Goal: Transaction & Acquisition: Purchase product/service

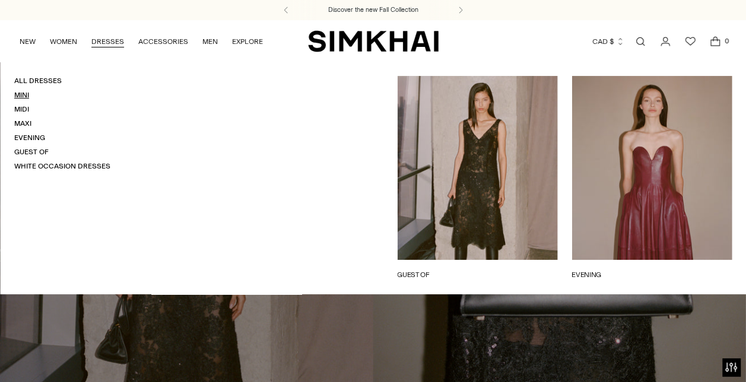
click at [19, 99] on link "Mini" at bounding box center [21, 95] width 15 height 8
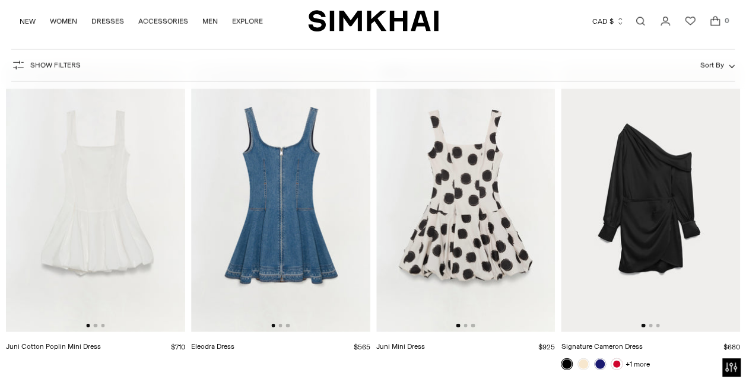
scroll to position [3703, 0]
click at [674, 202] on img at bounding box center [650, 199] width 179 height 269
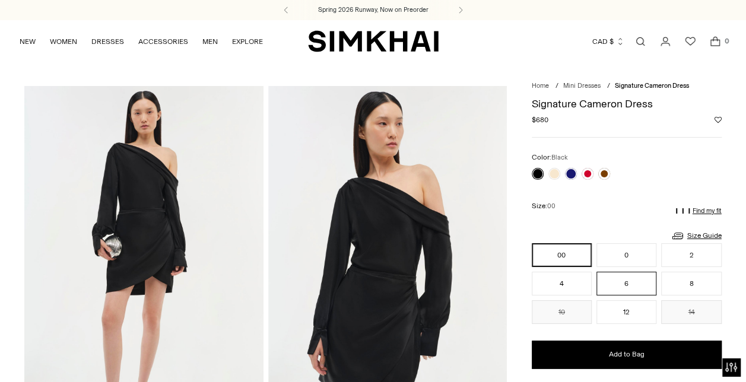
click at [615, 285] on button "6" at bounding box center [626, 284] width 60 height 24
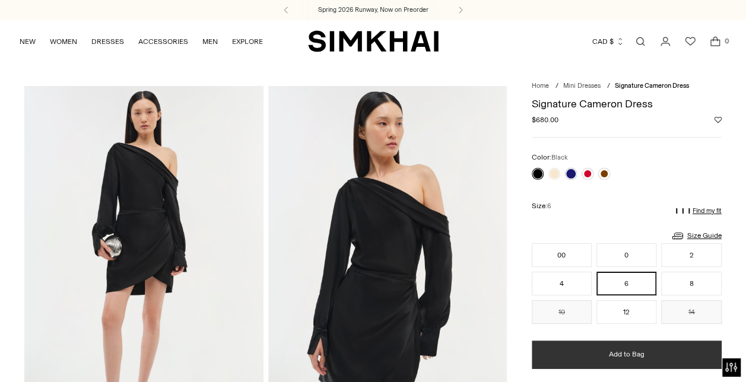
click at [622, 348] on button "Add to Bag" at bounding box center [627, 355] width 190 height 28
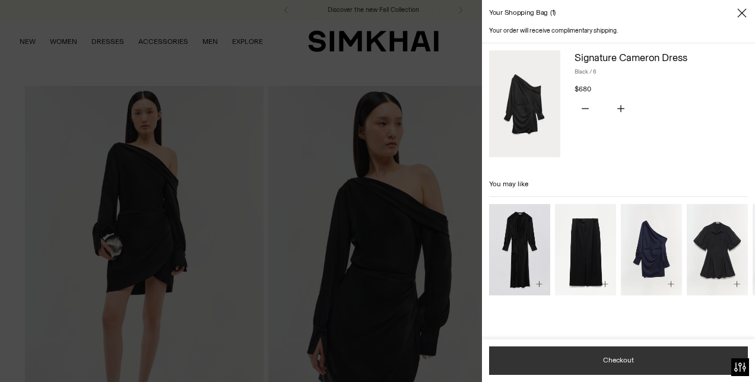
click at [620, 360] on button "Checkout" at bounding box center [618, 361] width 259 height 28
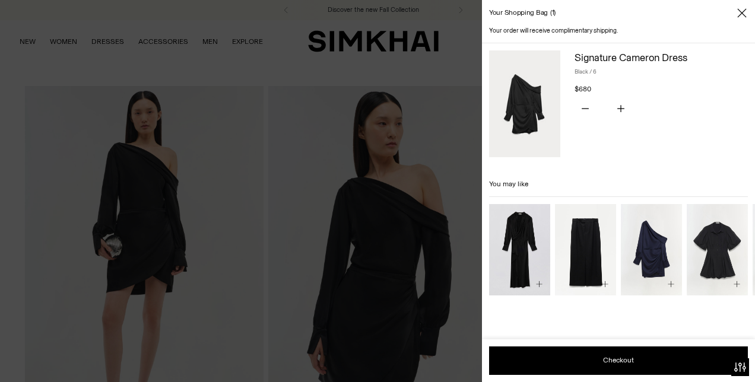
click at [745, 10] on icon "Close" at bounding box center [741, 13] width 9 height 12
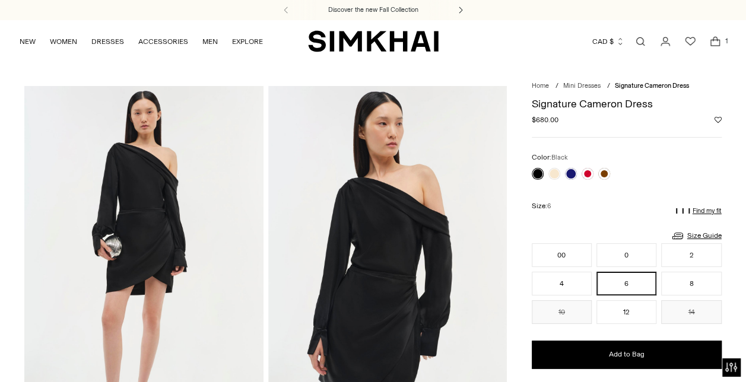
click at [457, 4] on button at bounding box center [460, 10] width 26 height 20
click at [460, 8] on icon at bounding box center [460, 10] width 14 height 7
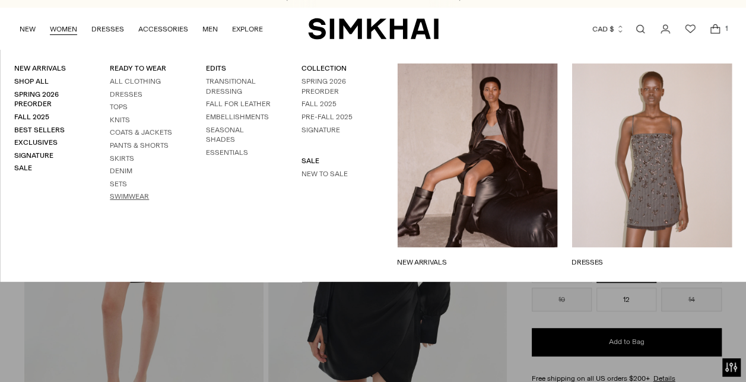
scroll to position [13, 0]
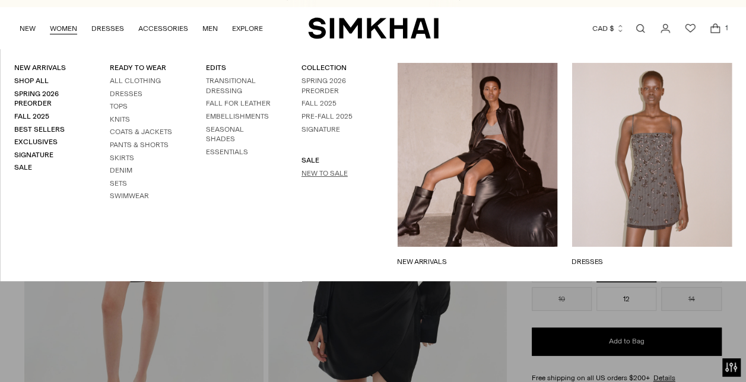
click at [316, 172] on link "New to Sale" at bounding box center [324, 173] width 46 height 8
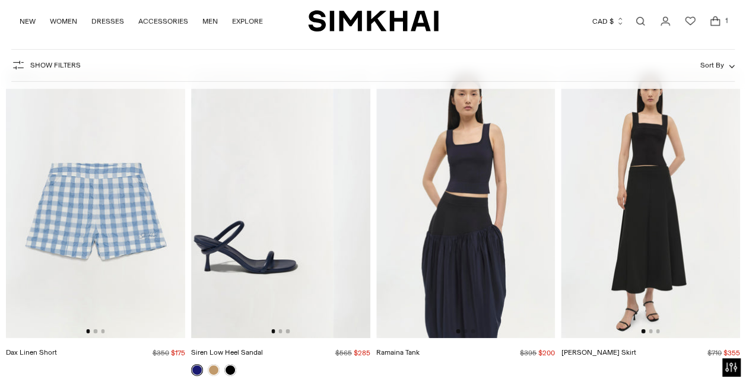
scroll to position [0, 43]
